Goal: Task Accomplishment & Management: Use online tool/utility

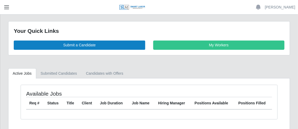
click at [6, 10] on span "button" at bounding box center [6, 7] width 7 height 6
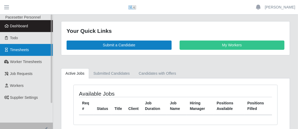
click at [19, 50] on span "Timesheets" at bounding box center [19, 50] width 19 height 4
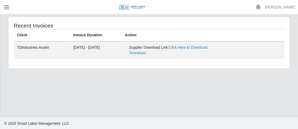
click at [10, 7] on span "button" at bounding box center [6, 7] width 7 height 6
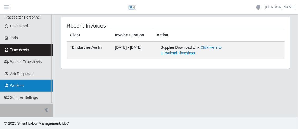
click at [32, 83] on link "Workers" at bounding box center [26, 86] width 53 height 12
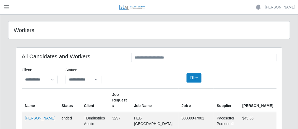
click at [3, 3] on button "button" at bounding box center [6, 7] width 13 height 9
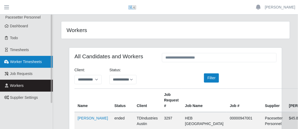
click at [24, 61] on span "Worker Timesheets" at bounding box center [26, 61] width 32 height 4
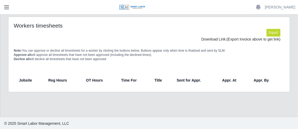
click at [9, 7] on span "button" at bounding box center [6, 7] width 7 height 6
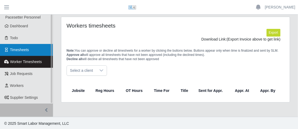
click at [19, 51] on span "Timesheets" at bounding box center [19, 50] width 19 height 4
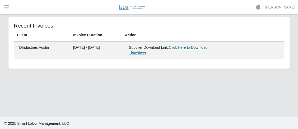
click at [197, 45] on link "Click Here to Download Timesheet" at bounding box center [168, 50] width 79 height 10
